Goal: Information Seeking & Learning: Check status

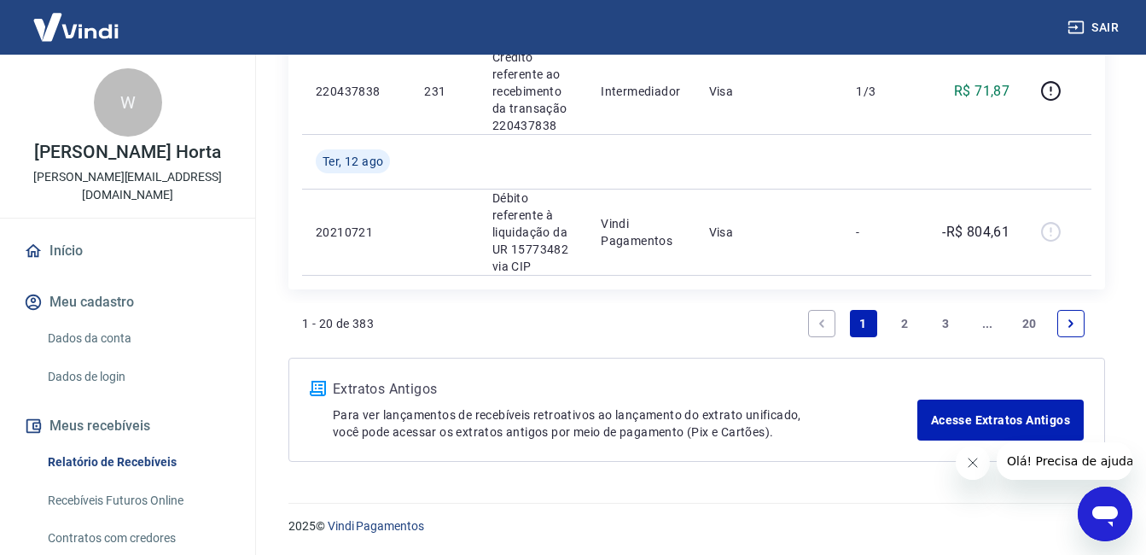
scroll to position [2202, 0]
click at [909, 326] on link "2" at bounding box center [904, 322] width 27 height 27
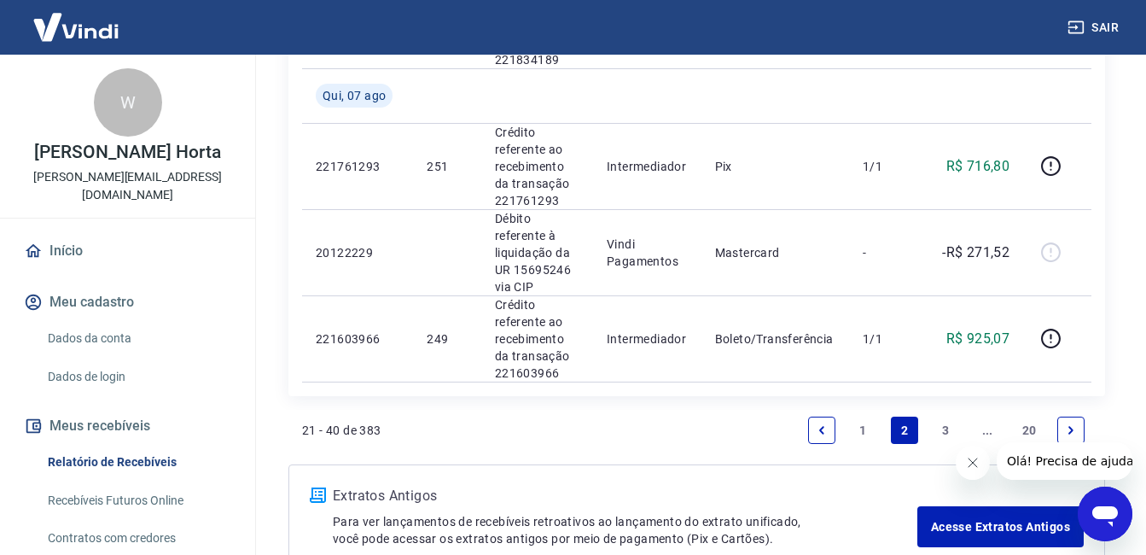
scroll to position [1963, 0]
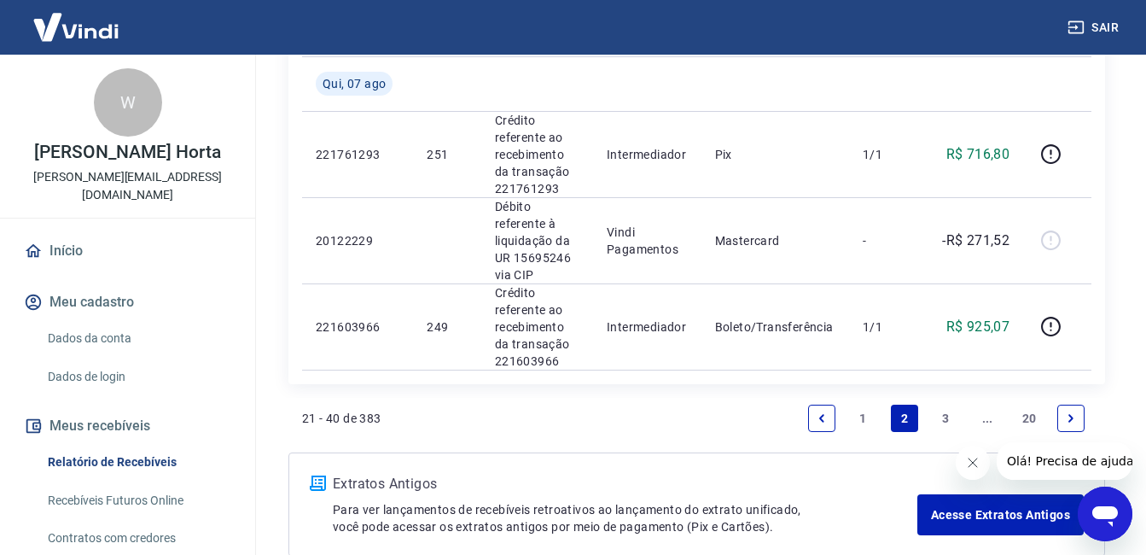
click at [955, 405] on link "3" at bounding box center [946, 418] width 27 height 27
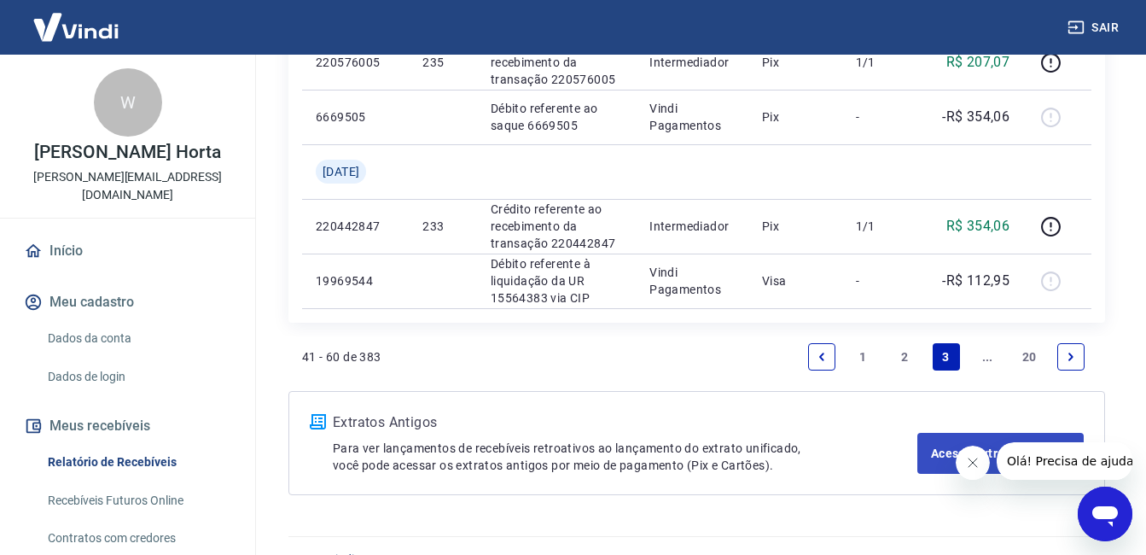
scroll to position [1550, 0]
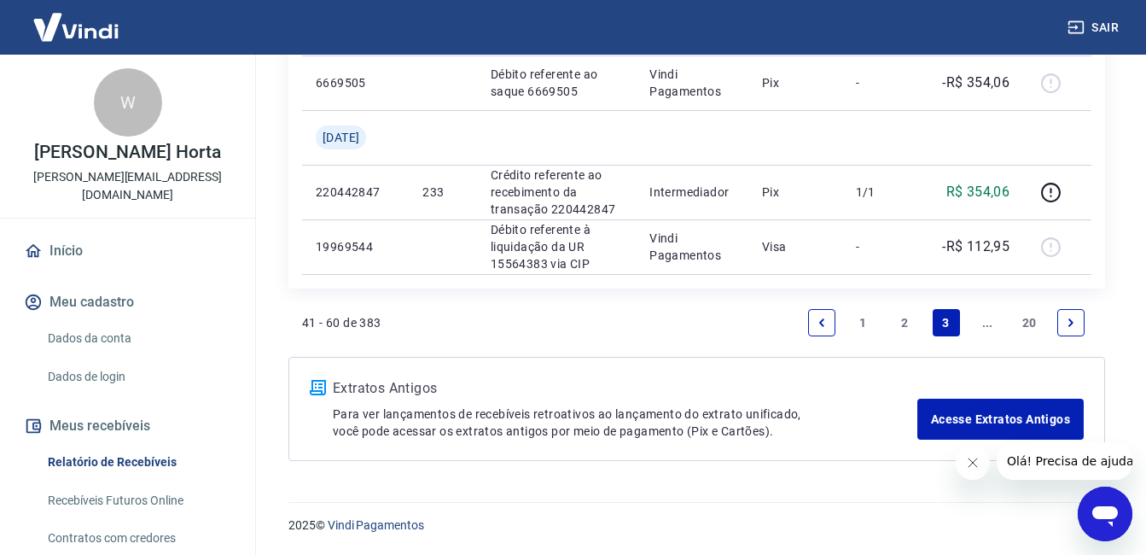
click at [987, 320] on link "..." at bounding box center [987, 322] width 27 height 27
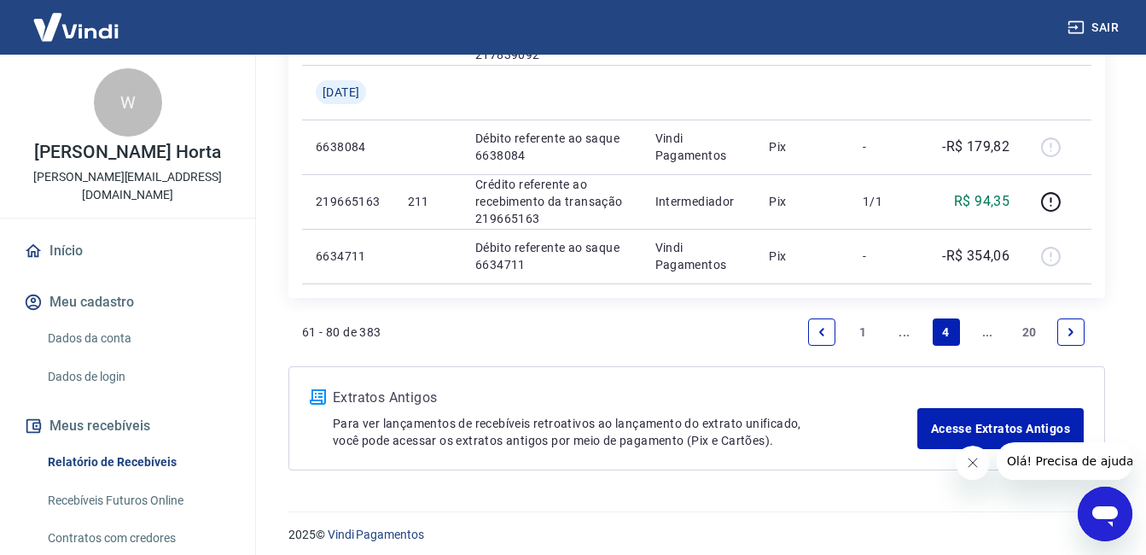
scroll to position [1441, 0]
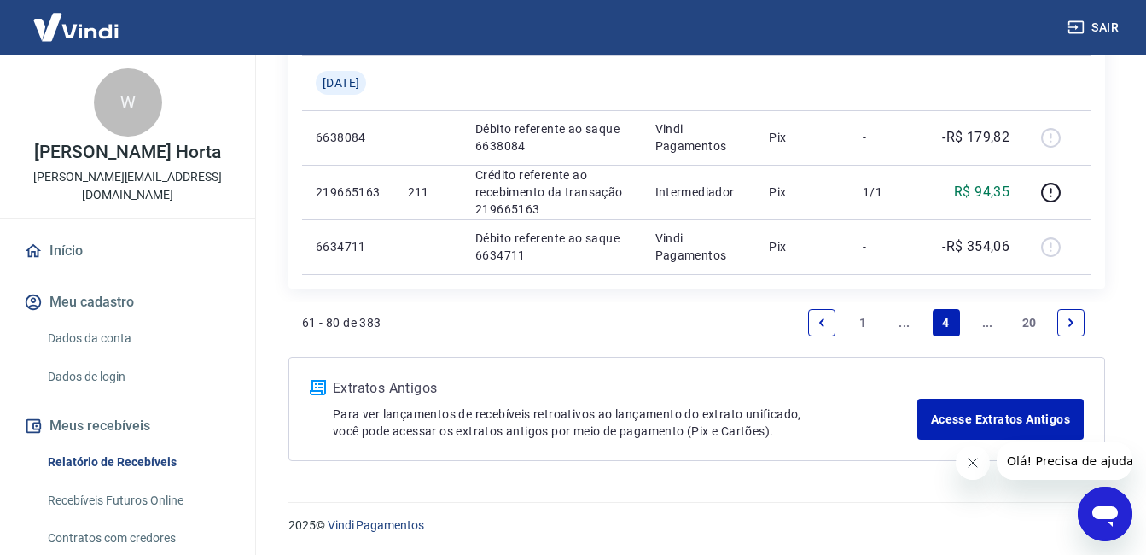
click at [1070, 320] on icon "Next page" at bounding box center [1070, 322] width 5 height 8
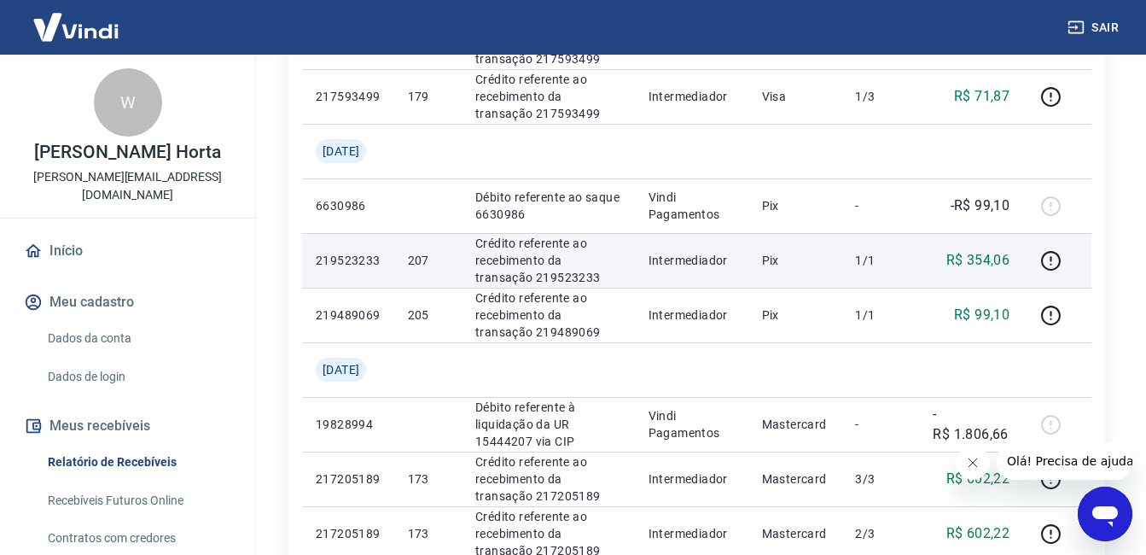
scroll to position [512, 0]
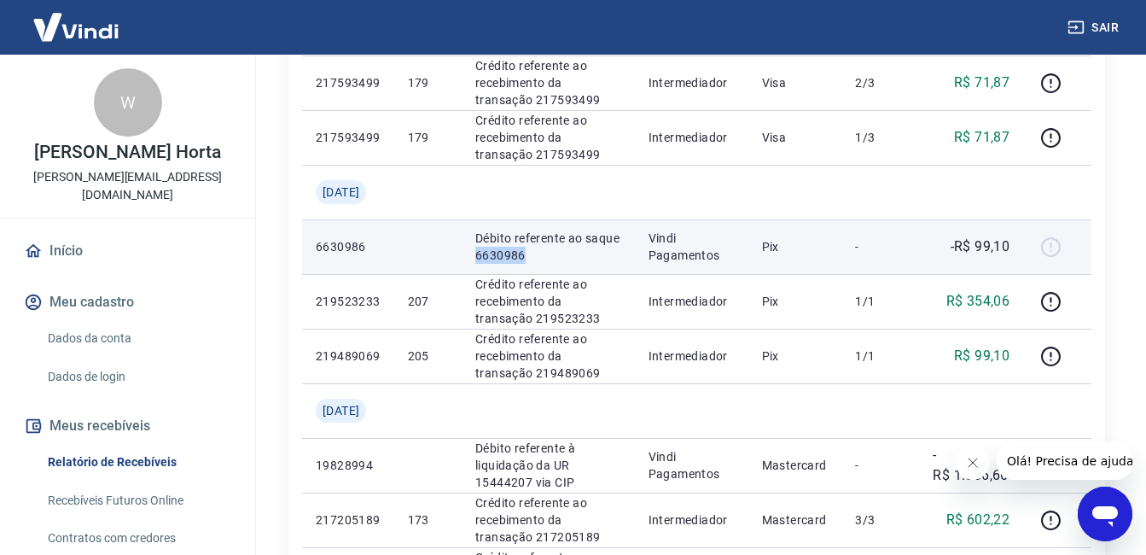
drag, startPoint x: 568, startPoint y: 258, endPoint x: 522, endPoint y: 258, distance: 46.1
click at [522, 258] on p "Débito referente ao saque 6630986" at bounding box center [548, 247] width 146 height 34
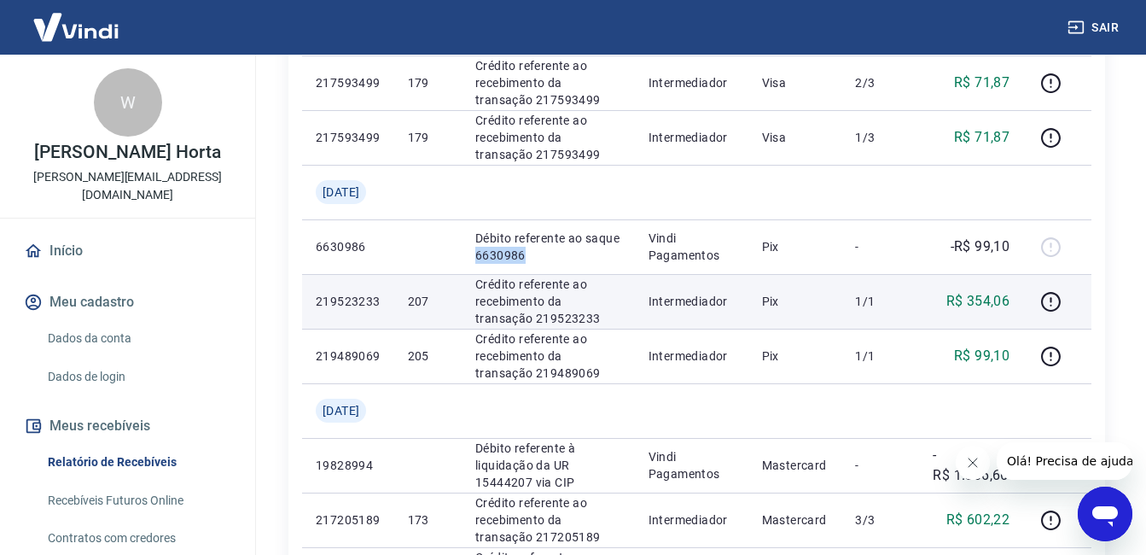
copy p "6630986"
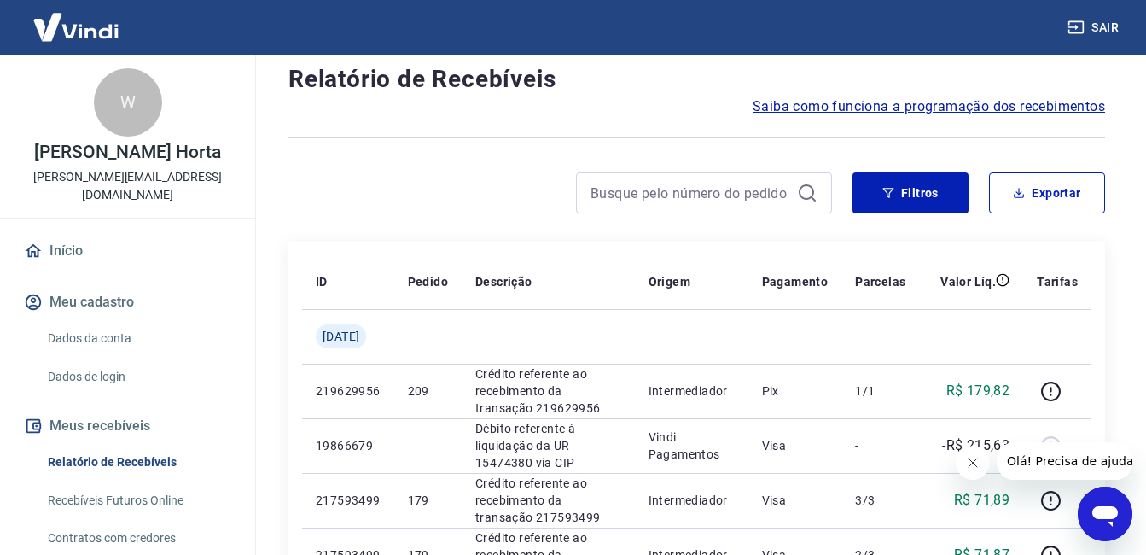
scroll to position [0, 0]
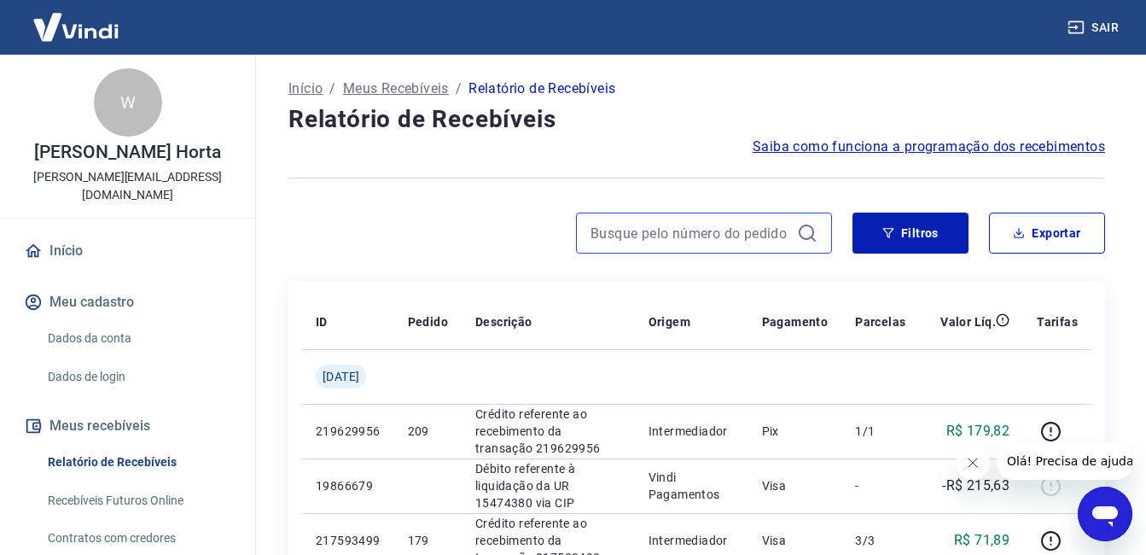
click at [675, 236] on input at bounding box center [691, 233] width 200 height 26
paste input "6630986"
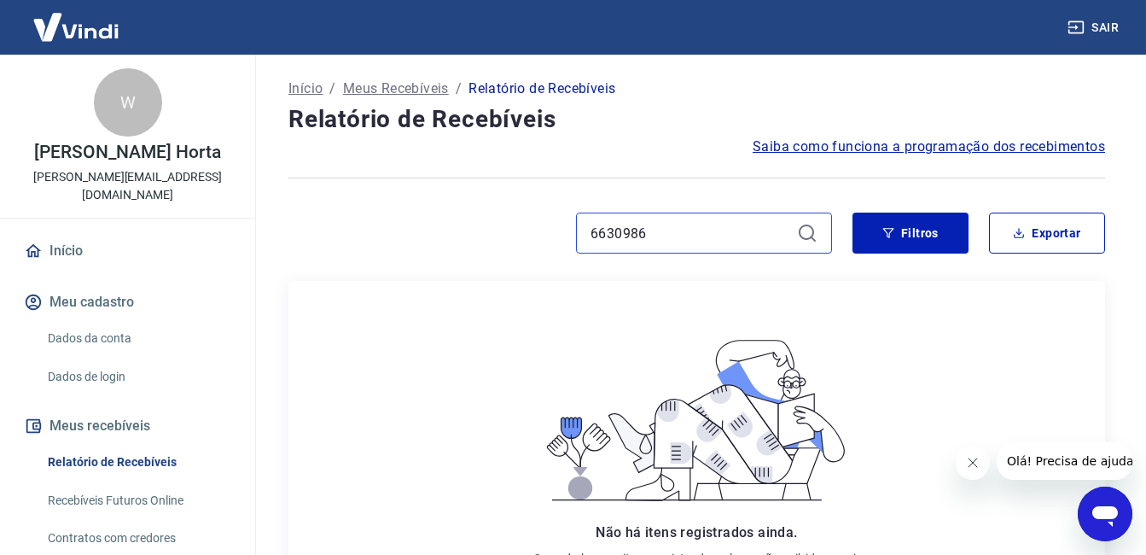
type input "6630986"
click at [808, 232] on icon at bounding box center [807, 233] width 20 height 20
click at [642, 225] on input "6630986" at bounding box center [691, 233] width 200 height 26
click at [665, 241] on input "6630986" at bounding box center [691, 233] width 200 height 26
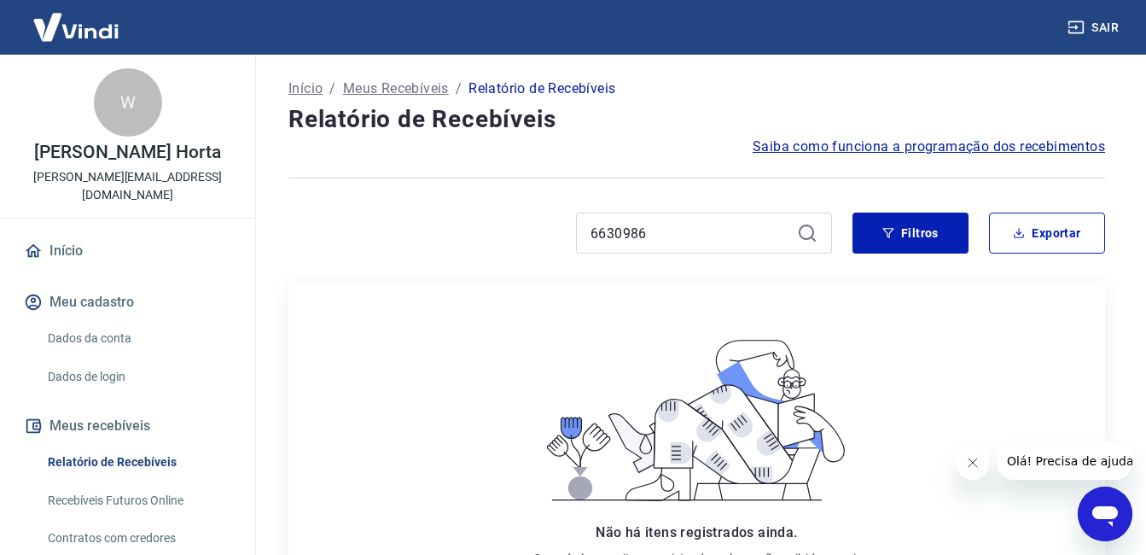
click at [805, 235] on icon at bounding box center [807, 233] width 20 height 20
click at [688, 228] on input "6630986" at bounding box center [691, 233] width 200 height 26
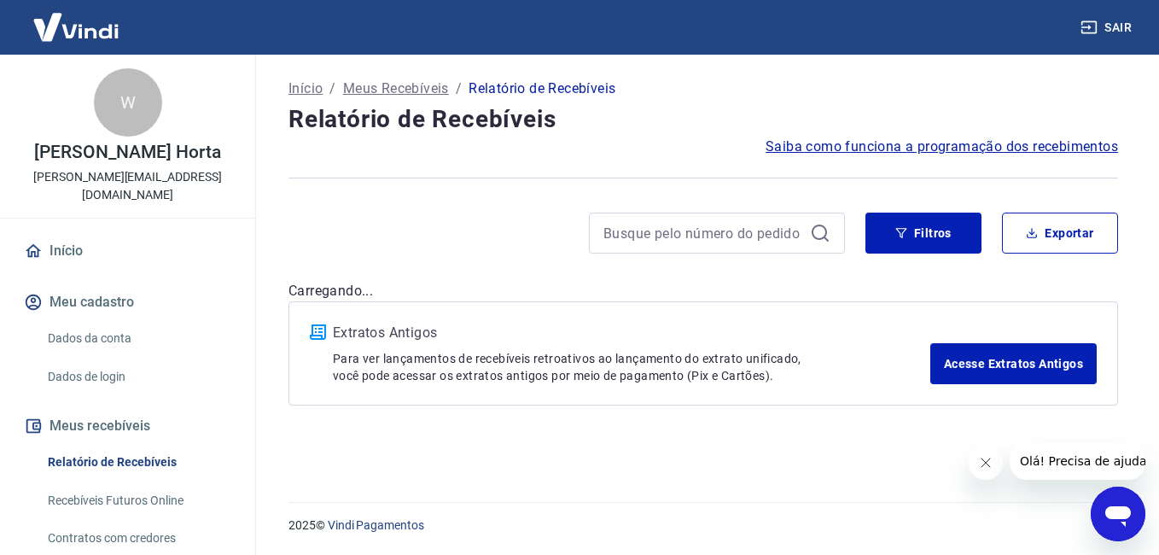
click at [806, 232] on div at bounding box center [717, 233] width 256 height 41
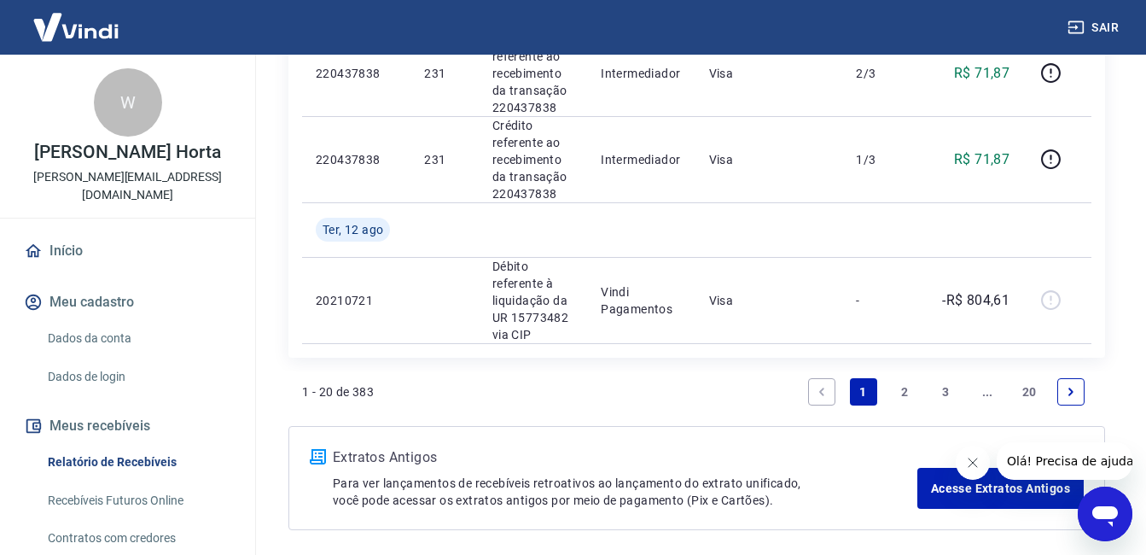
scroll to position [2116, 0]
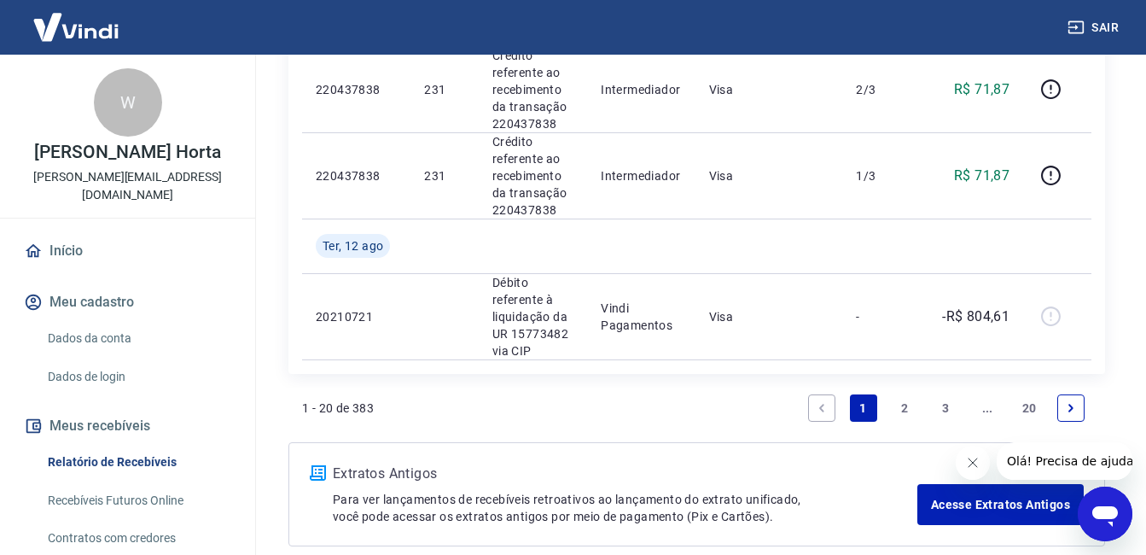
click at [997, 408] on link "..." at bounding box center [987, 407] width 27 height 27
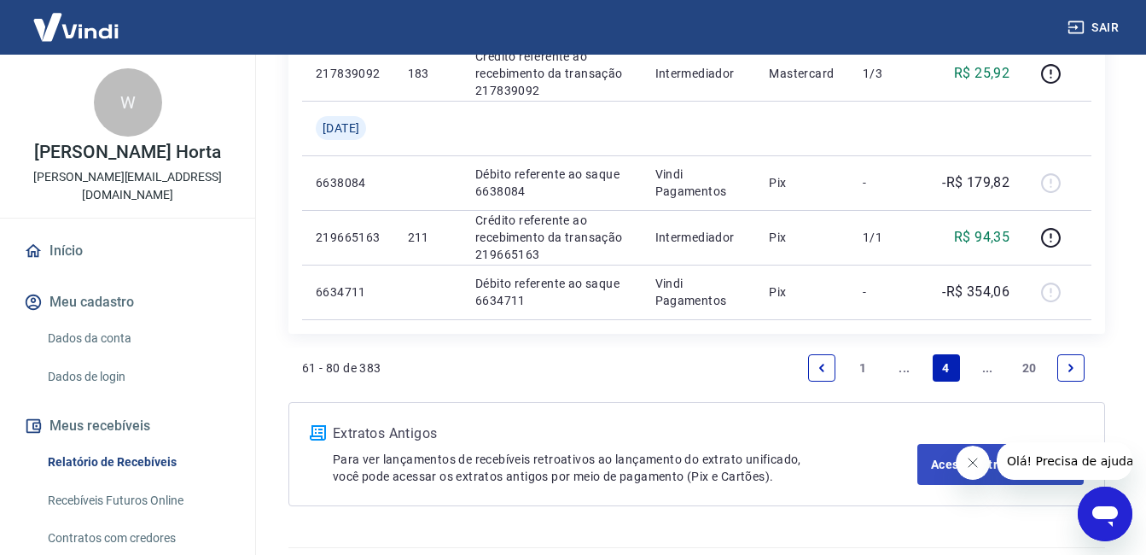
scroll to position [1441, 0]
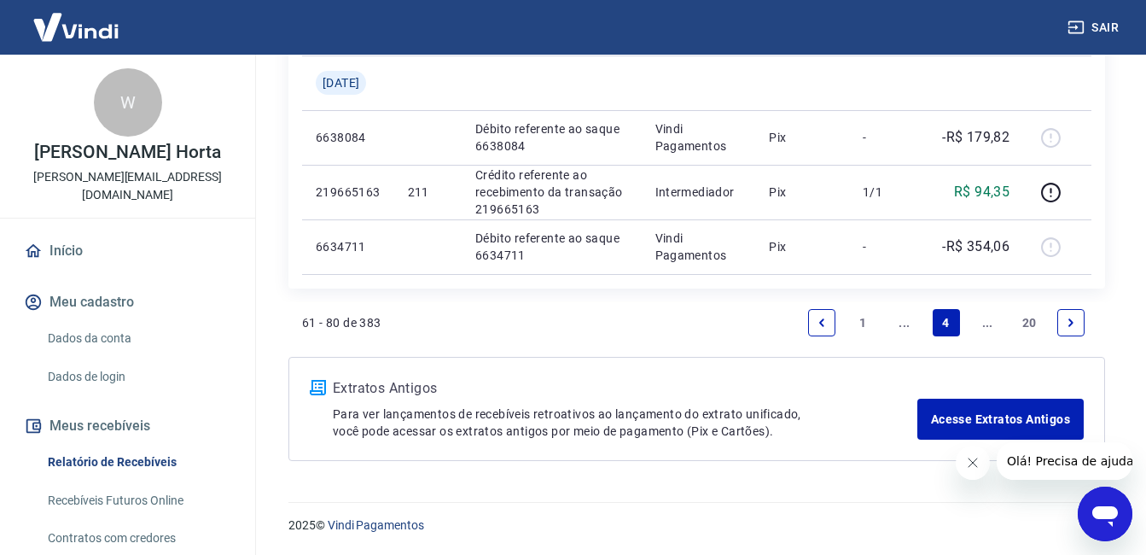
click at [1075, 318] on icon "Next page" at bounding box center [1071, 323] width 12 height 12
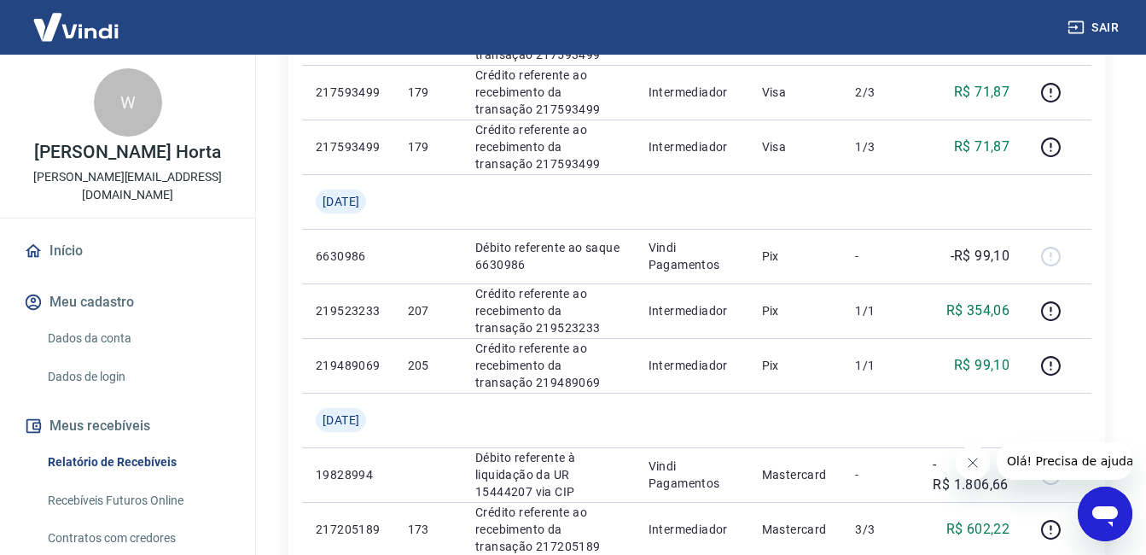
scroll to position [512, 0]
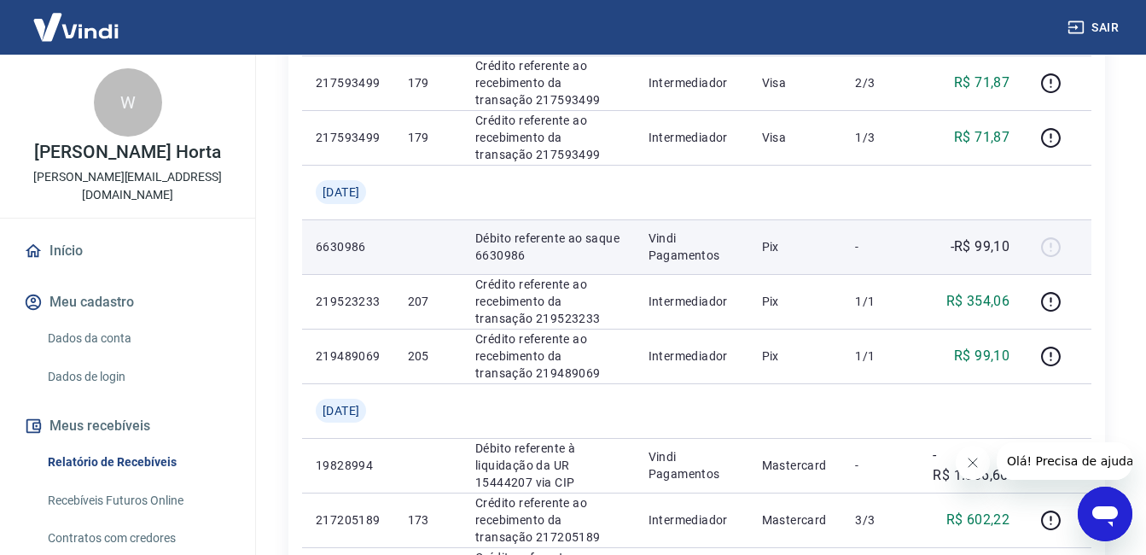
click at [743, 253] on td "Vindi Pagamentos" at bounding box center [692, 246] width 114 height 55
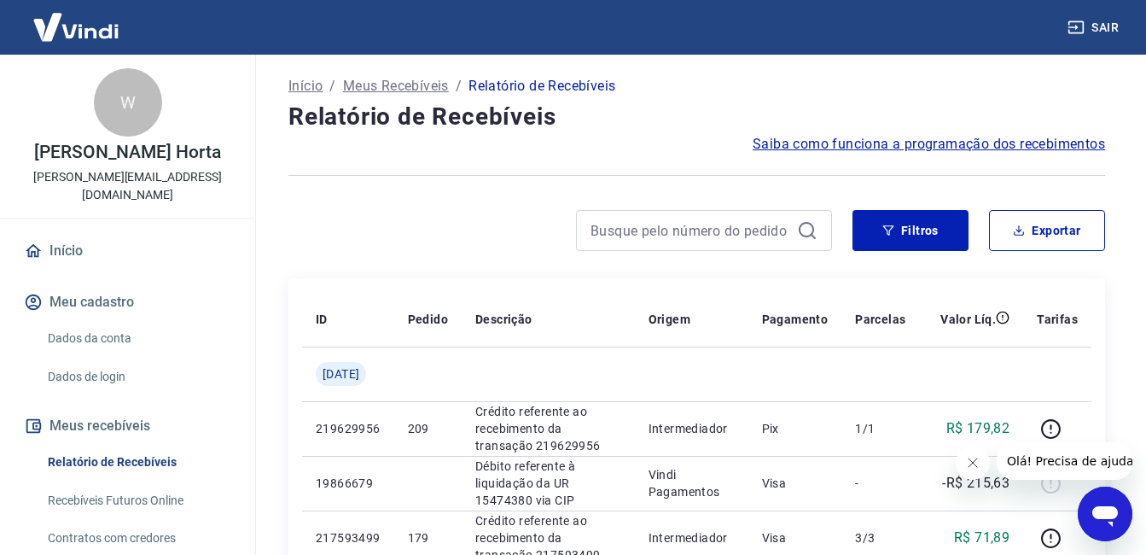
scroll to position [0, 0]
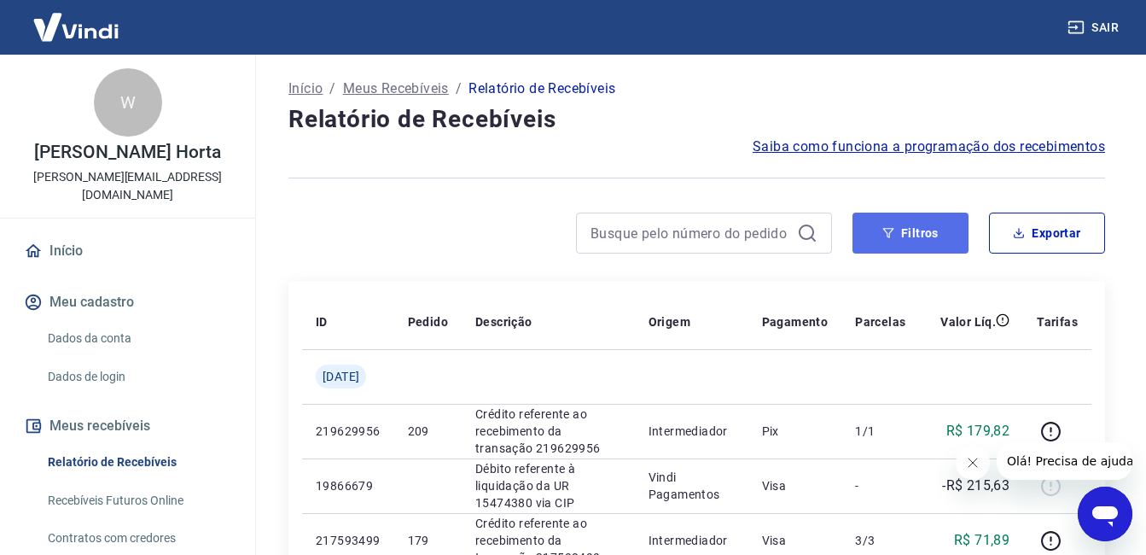
click at [915, 229] on button "Filtros" at bounding box center [911, 233] width 116 height 41
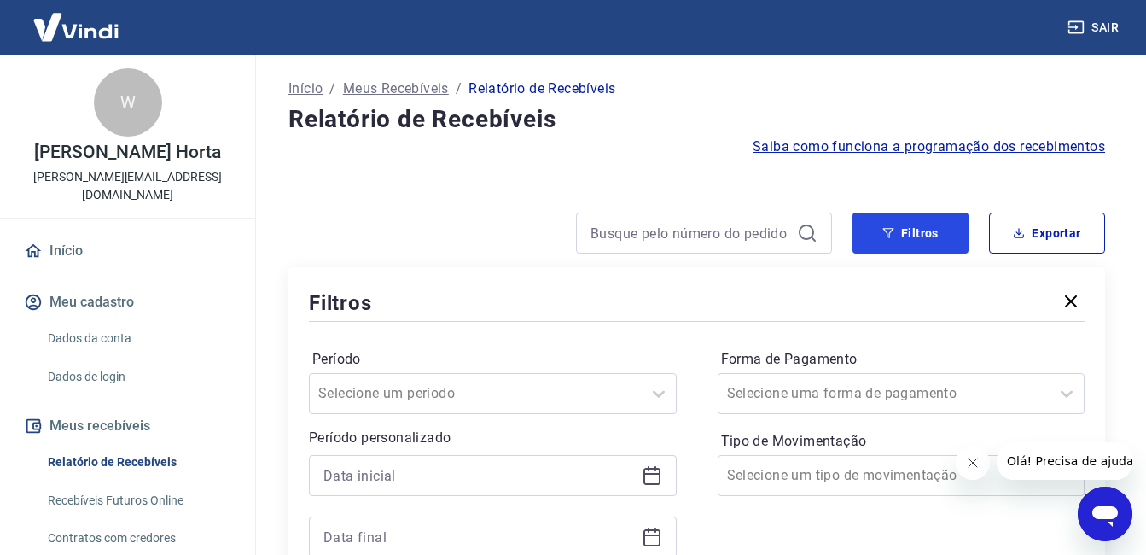
scroll to position [171, 0]
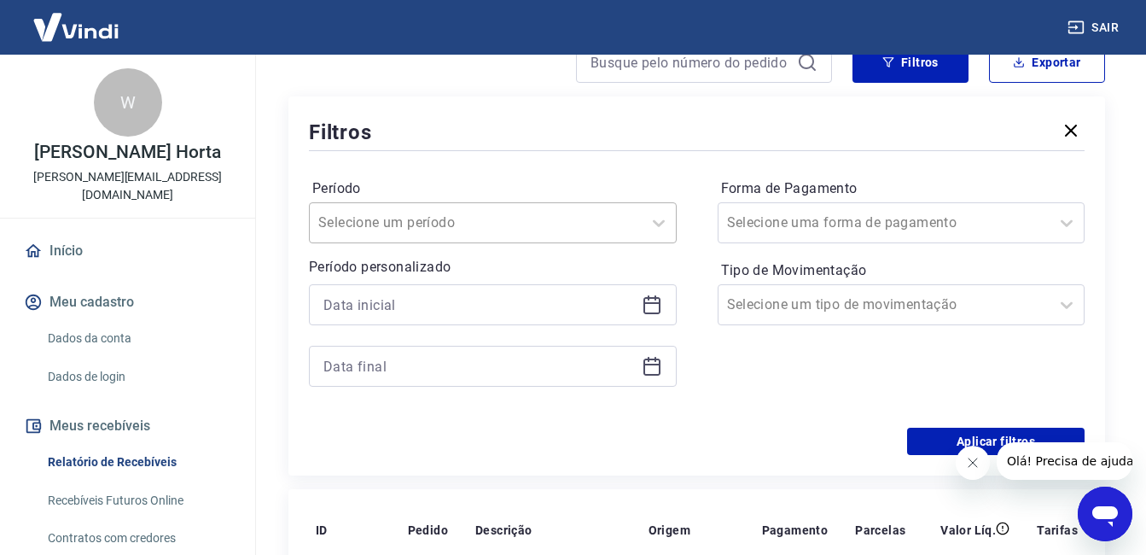
click at [475, 229] on div at bounding box center [475, 223] width 315 height 24
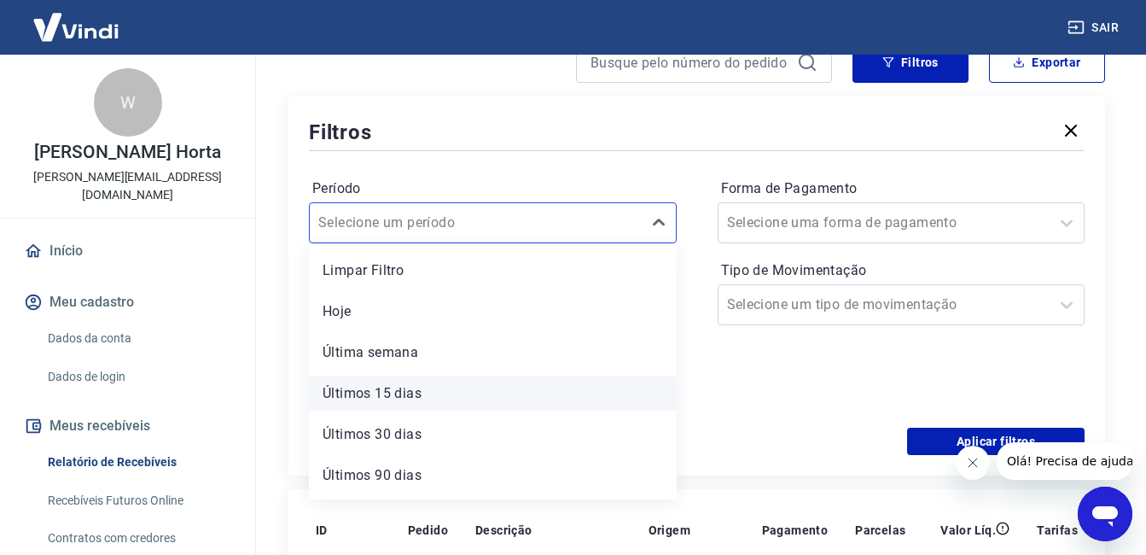
scroll to position [0, 0]
click at [698, 165] on div "Período option Limpar Filtro focused, 1 of 7. 7 results available. Use Up and D…" at bounding box center [697, 290] width 776 height 273
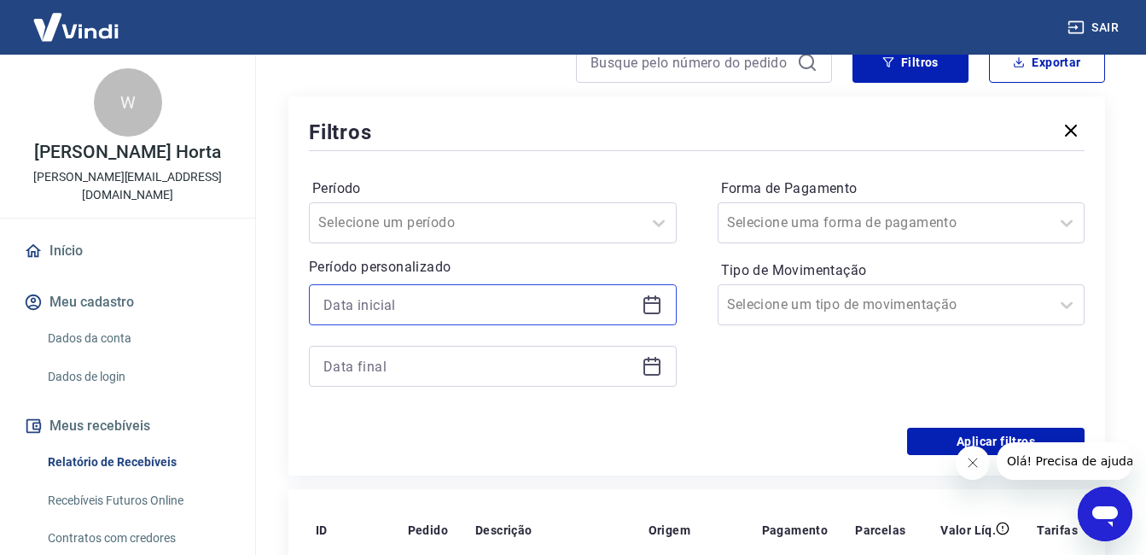
click at [457, 305] on input at bounding box center [478, 305] width 311 height 26
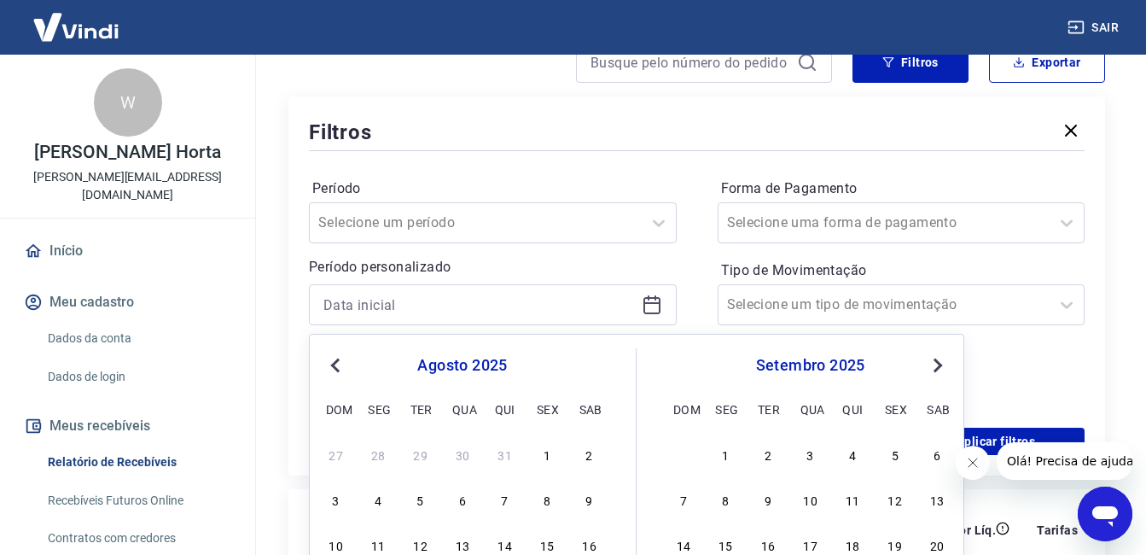
click at [337, 367] on span "Previous Month" at bounding box center [337, 365] width 0 height 20
click at [337, 366] on span "Previous Month" at bounding box center [337, 365] width 0 height 20
click at [338, 460] on div "1" at bounding box center [336, 454] width 20 height 20
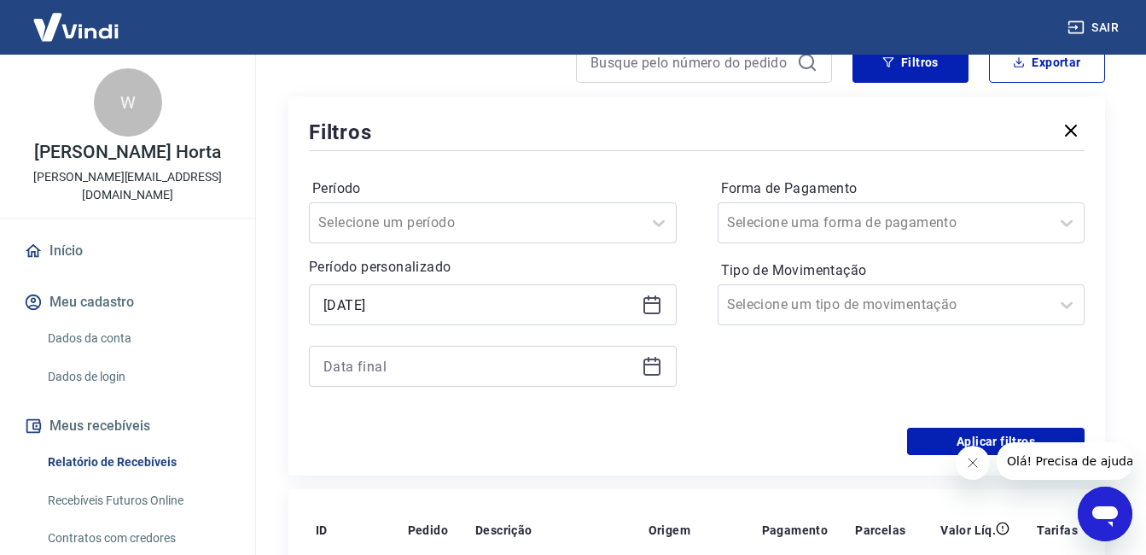
type input "[DATE]"
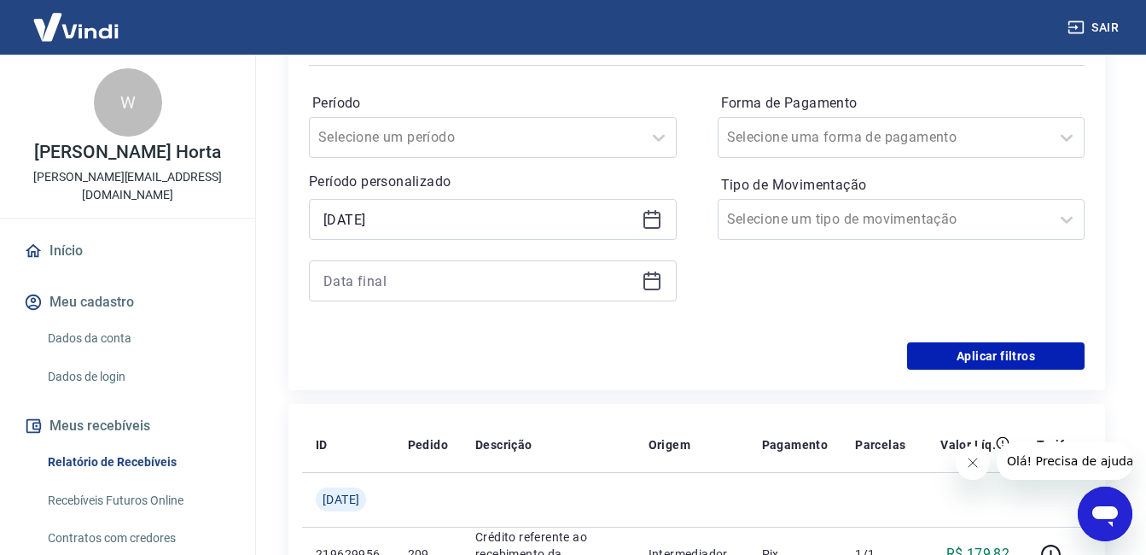
click at [654, 279] on icon at bounding box center [651, 279] width 17 height 2
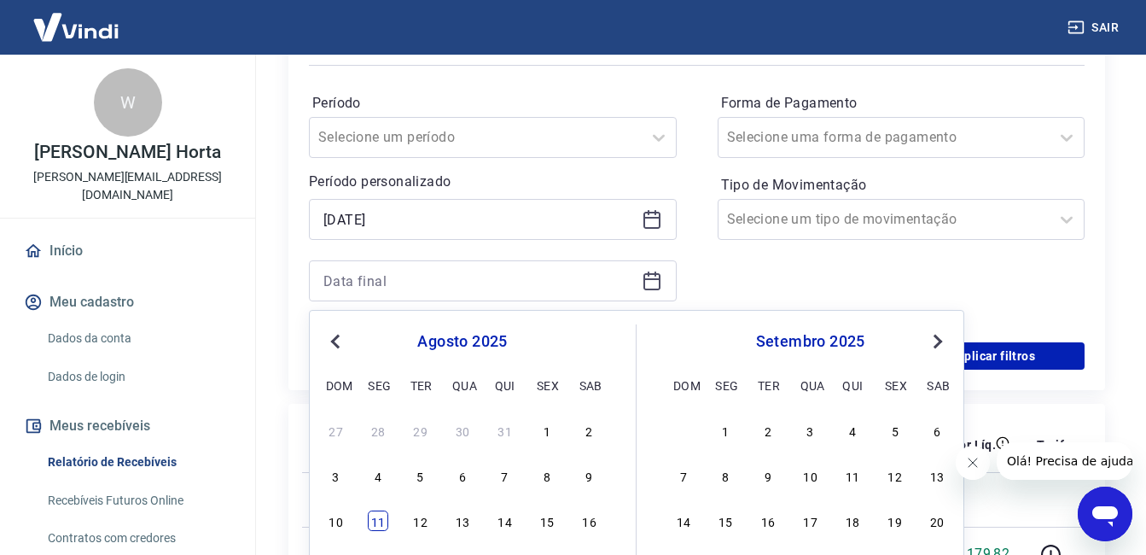
click at [371, 522] on div "11" at bounding box center [378, 520] width 20 height 20
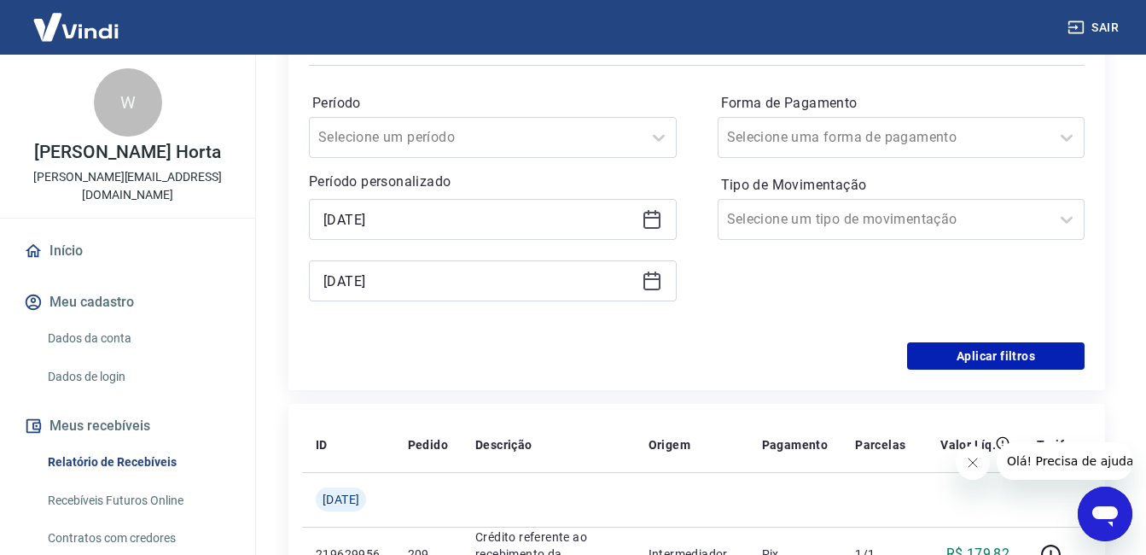
type input "[DATE]"
click at [958, 358] on button "Aplicar filtros" at bounding box center [996, 355] width 178 height 27
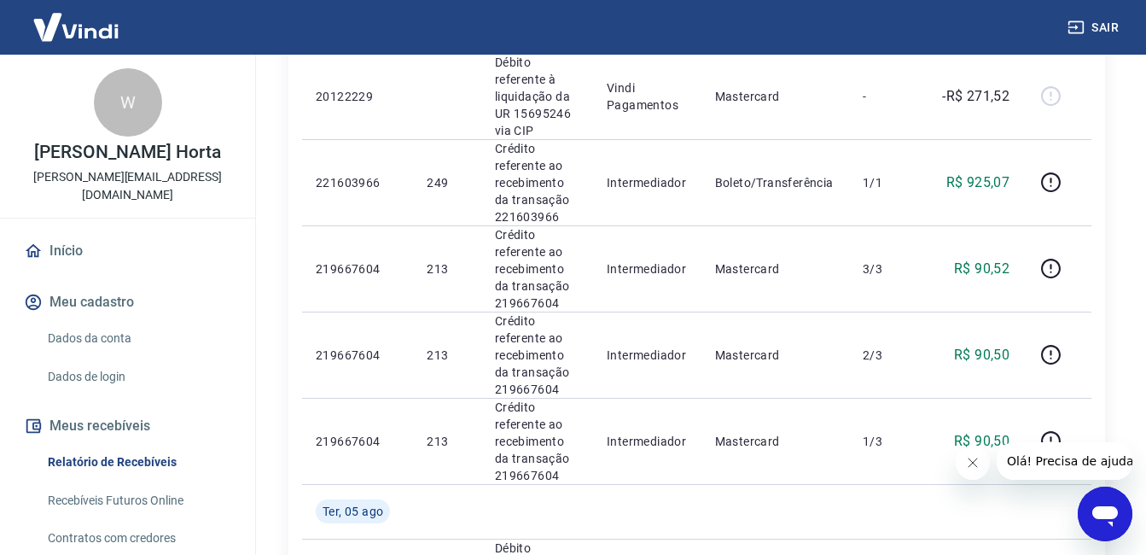
scroll to position [1969, 0]
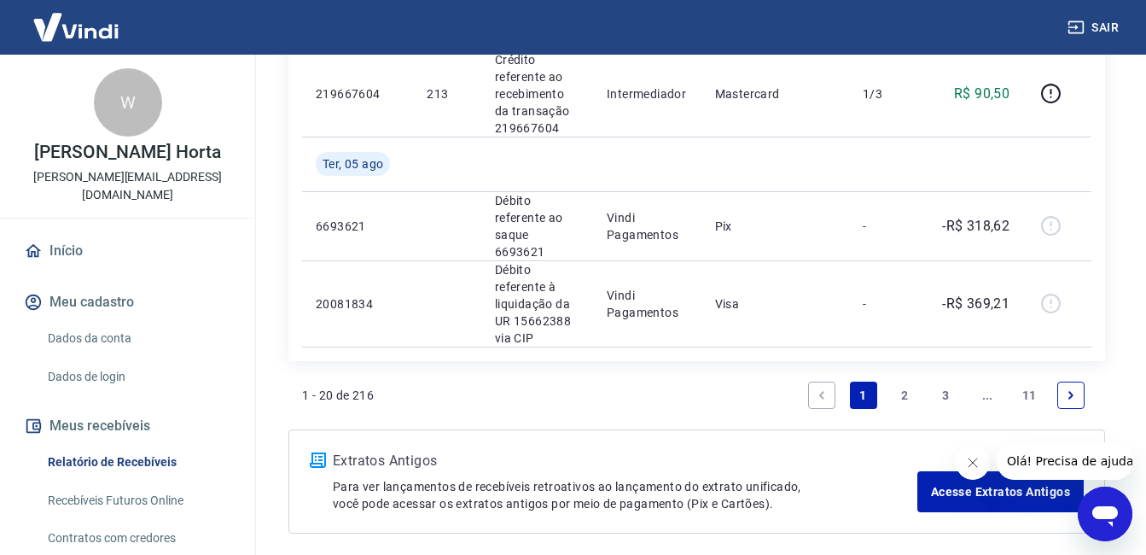
click at [1025, 381] on link "11" at bounding box center [1030, 394] width 28 height 27
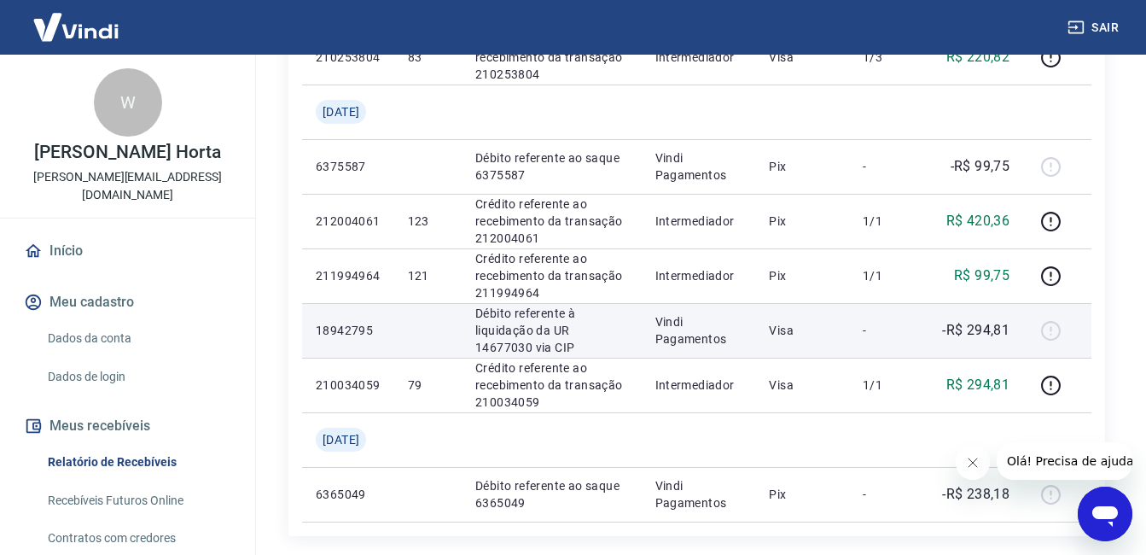
scroll to position [1109, 0]
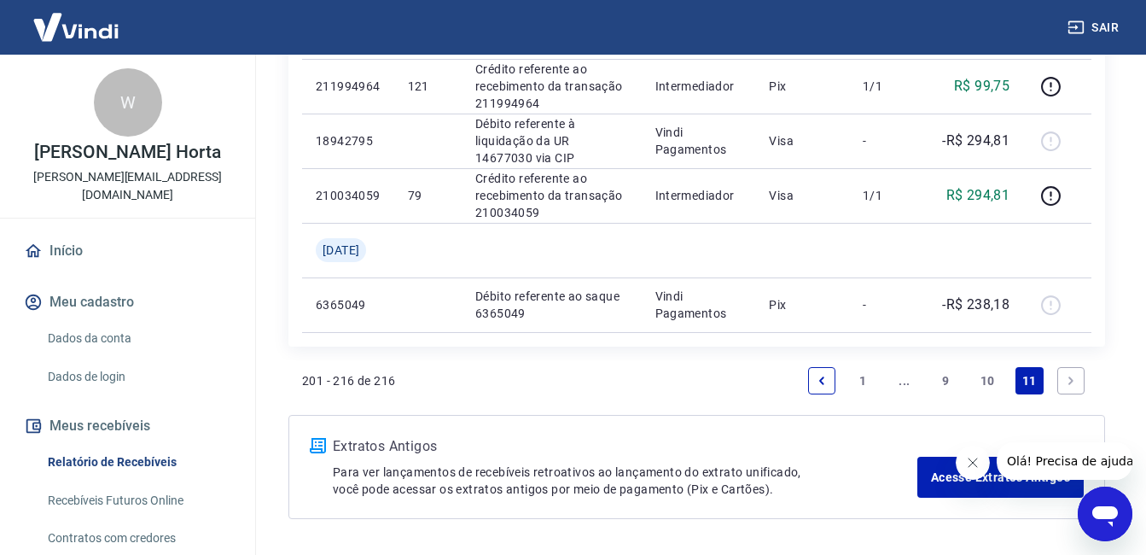
click at [991, 379] on link "10" at bounding box center [988, 380] width 28 height 27
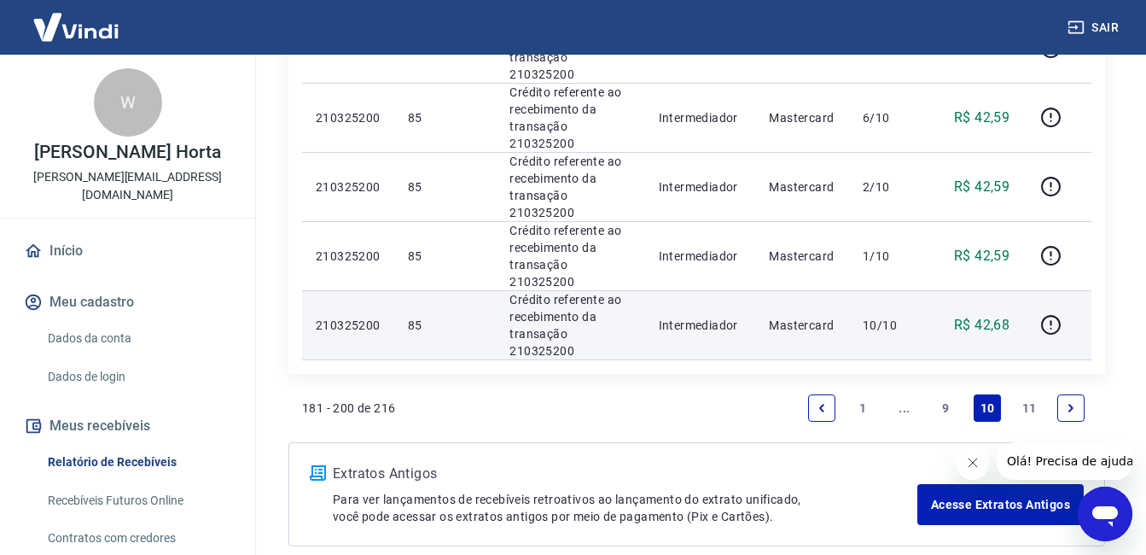
scroll to position [1767, 0]
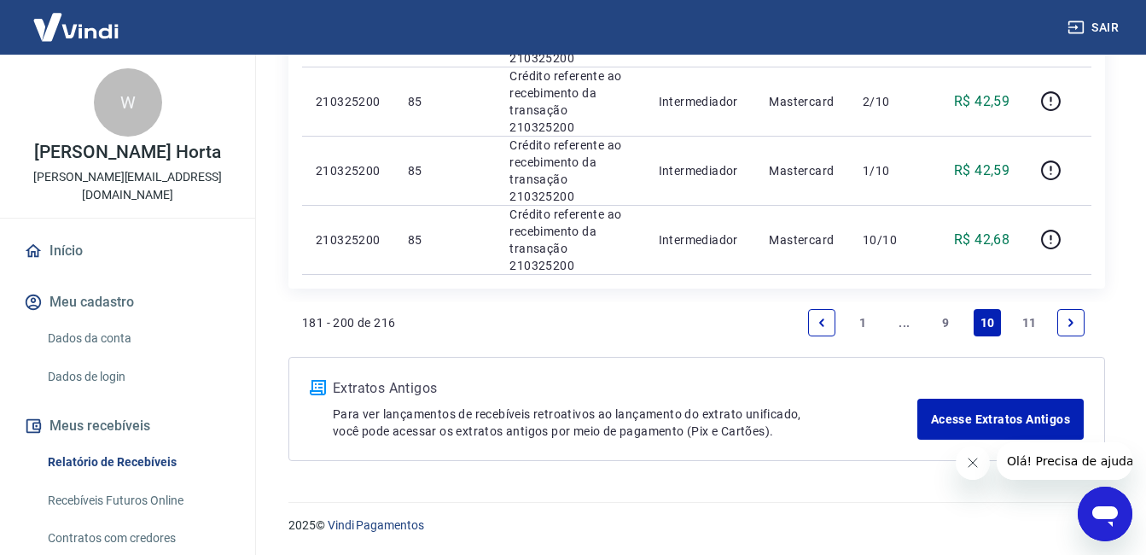
click at [1031, 320] on link "11" at bounding box center [1030, 322] width 28 height 27
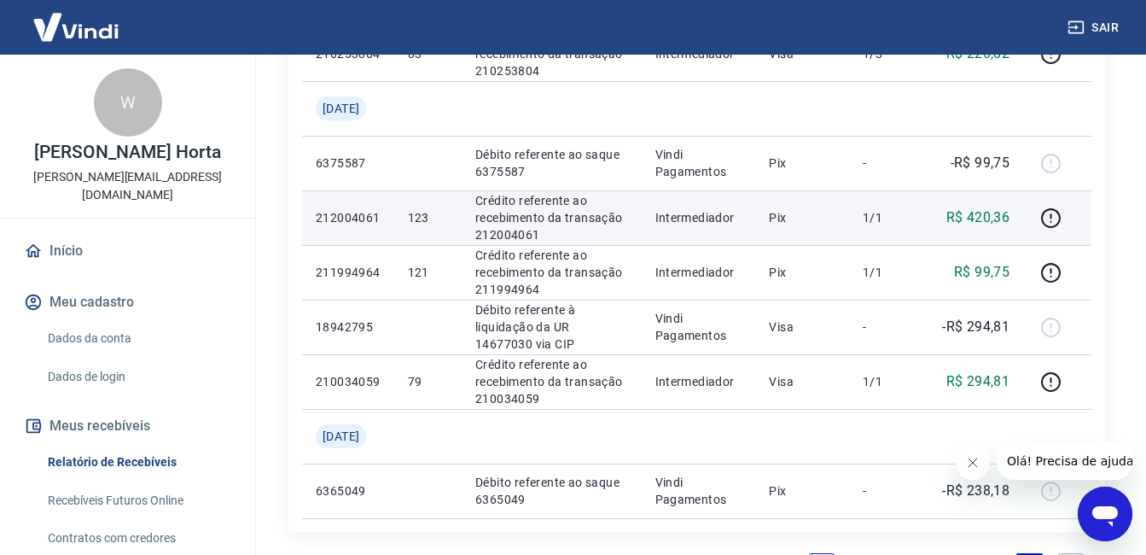
scroll to position [1024, 0]
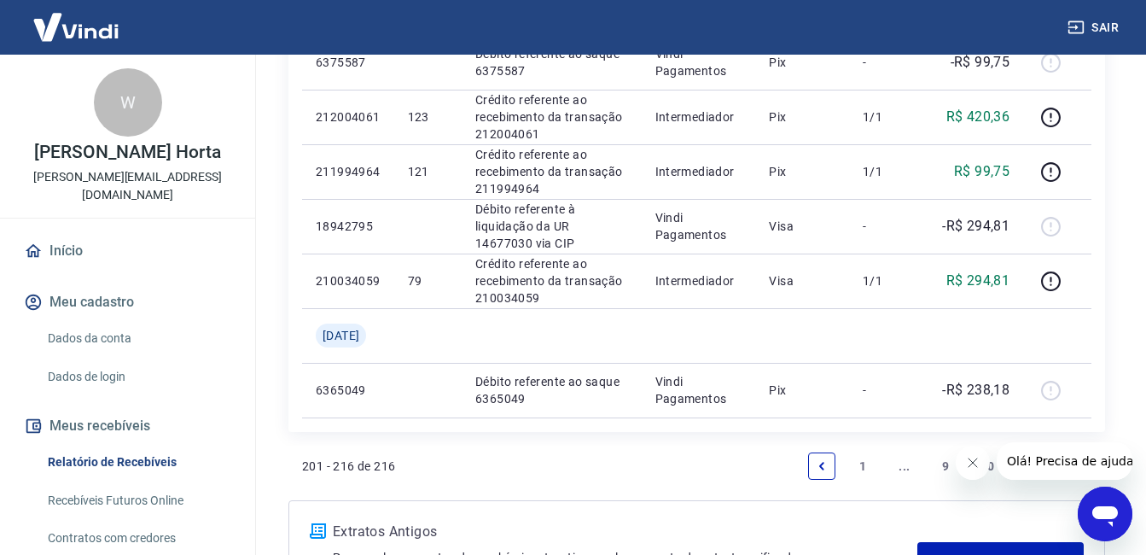
click at [942, 460] on link "9" at bounding box center [945, 465] width 27 height 27
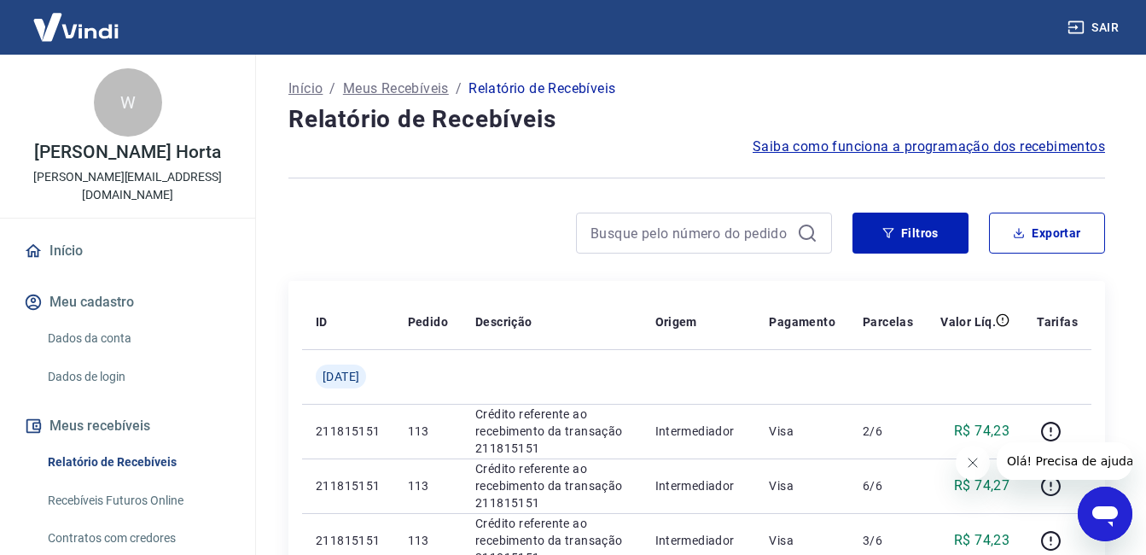
click at [974, 466] on icon "Fechar mensagem da empresa" at bounding box center [972, 463] width 14 height 14
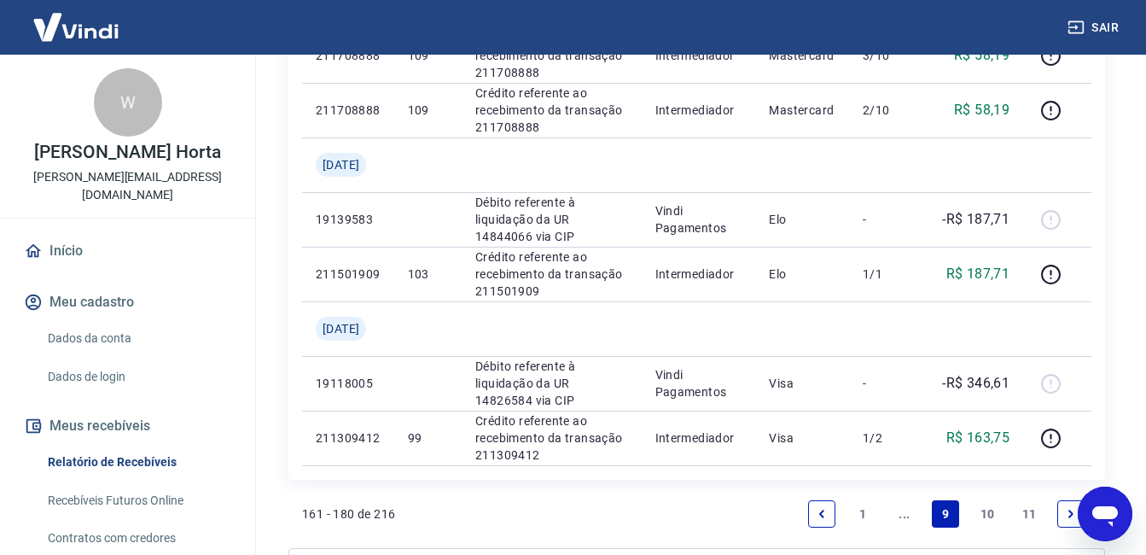
scroll to position [1386, 0]
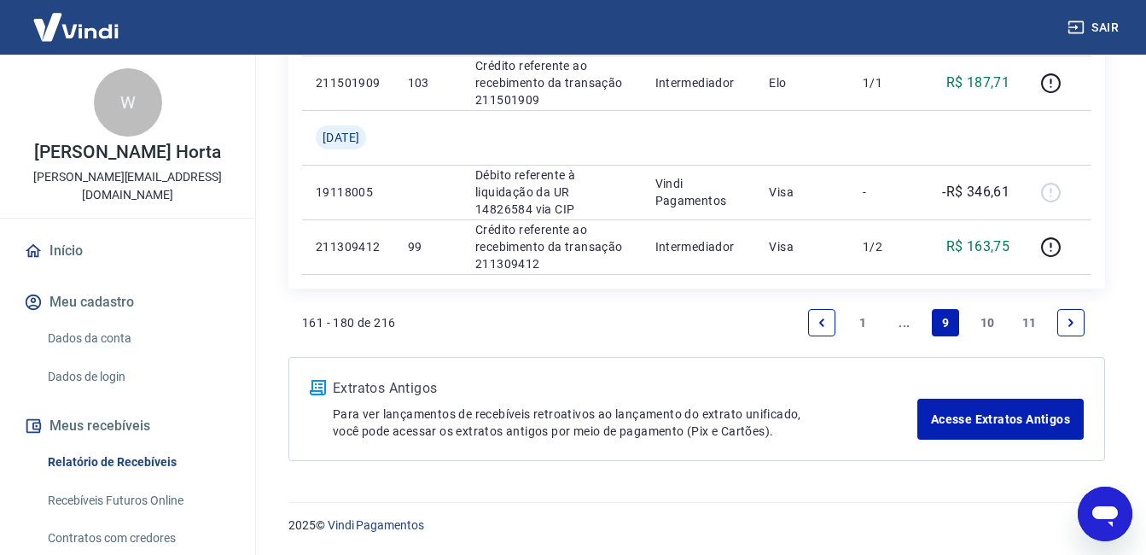
drag, startPoint x: 982, startPoint y: 322, endPoint x: 457, endPoint y: 144, distance: 554.1
click at [982, 322] on link "10" at bounding box center [988, 322] width 28 height 27
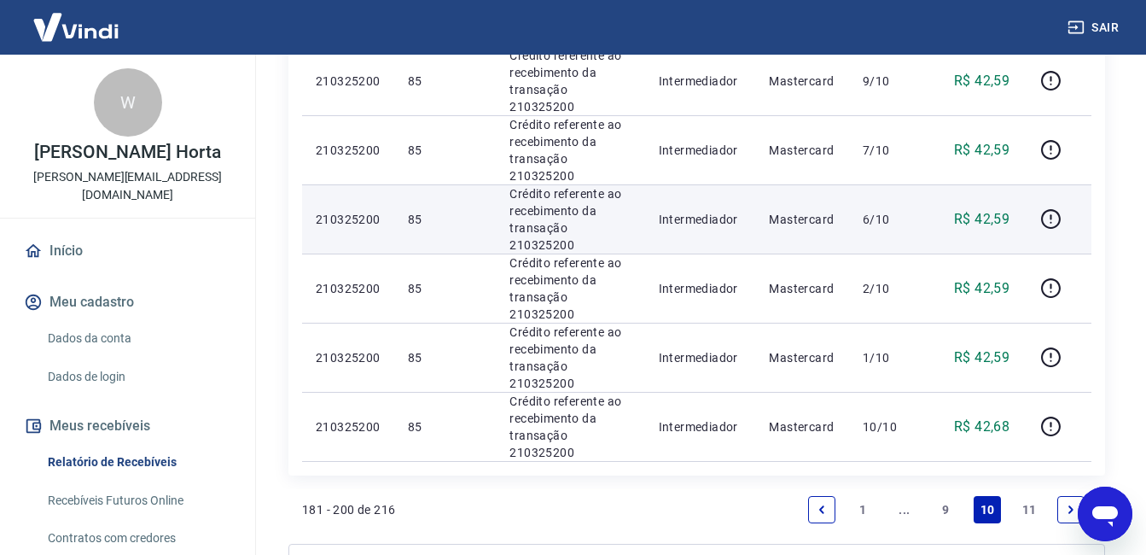
scroll to position [1622, 0]
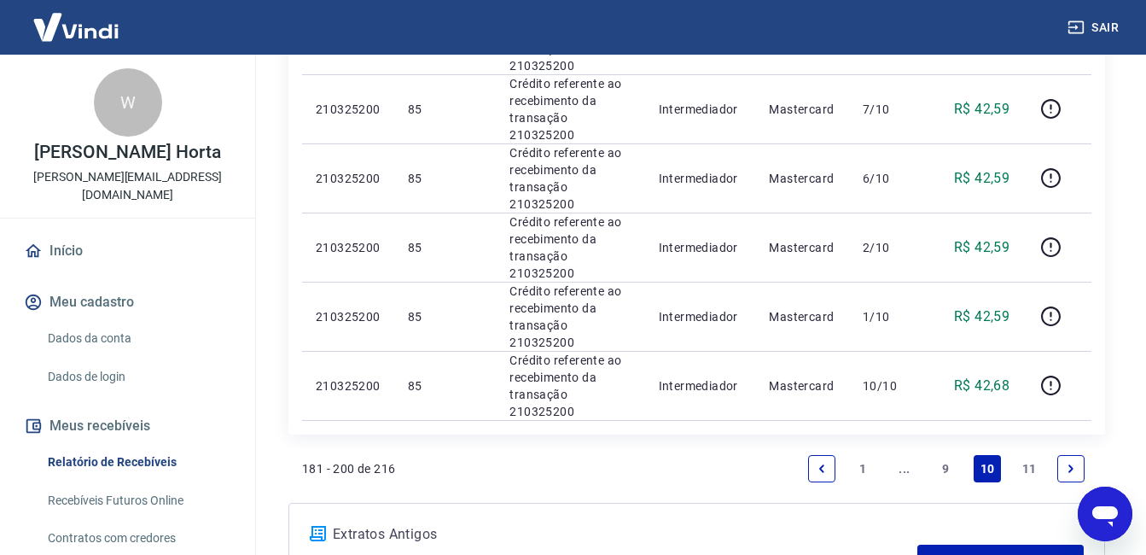
click at [1028, 473] on link "11" at bounding box center [1030, 468] width 28 height 27
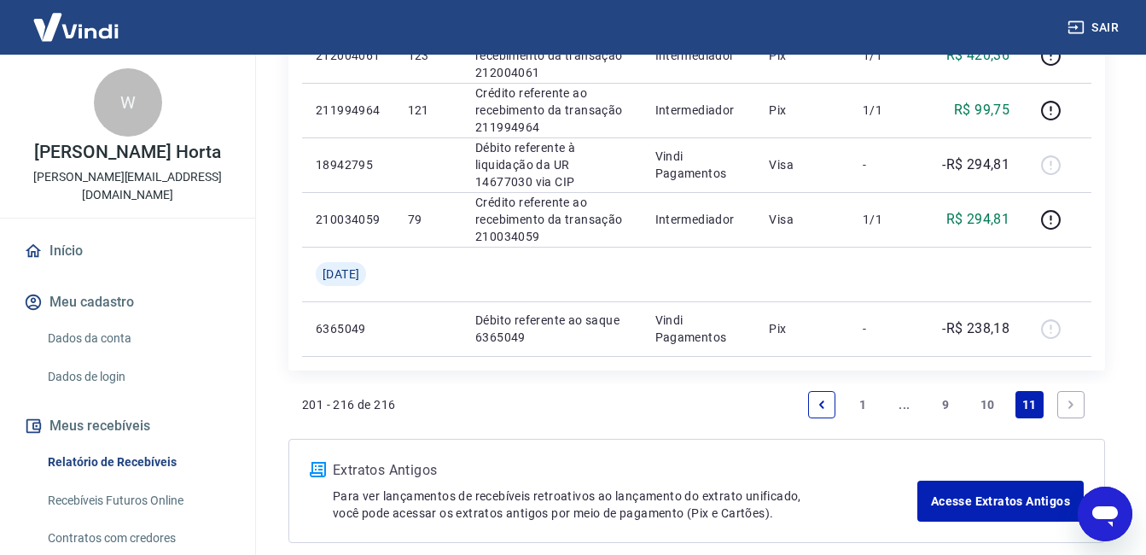
scroll to position [1109, 0]
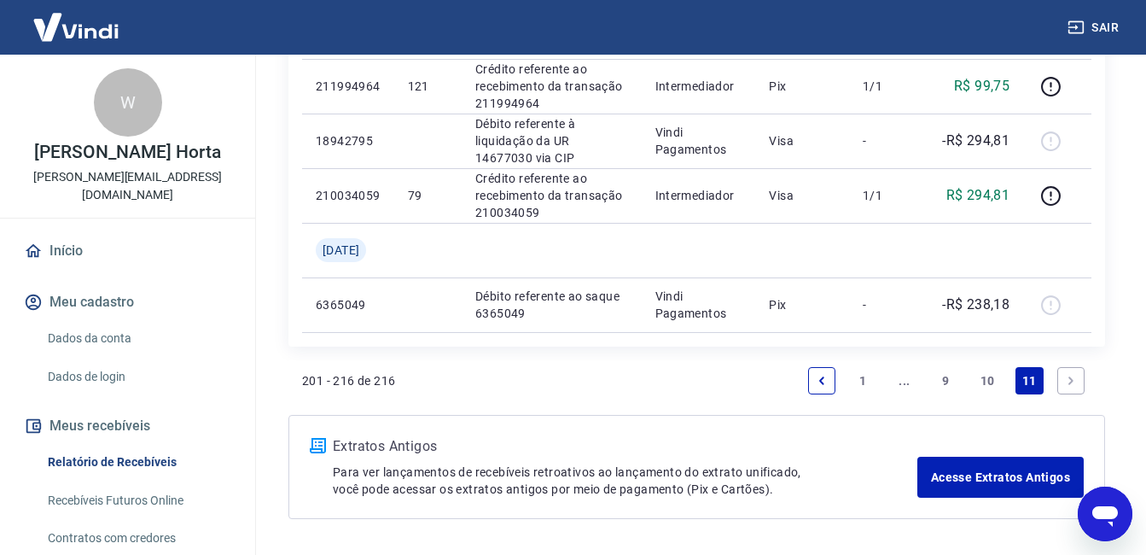
click at [906, 380] on link "..." at bounding box center [904, 380] width 27 height 27
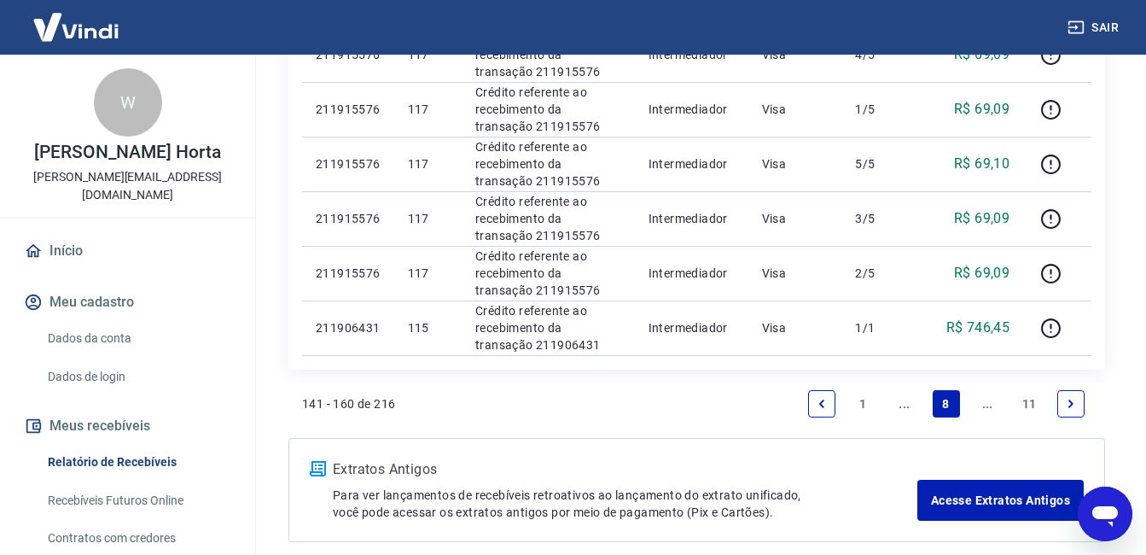
scroll to position [1365, 0]
